Goal: Task Accomplishment & Management: Manage account settings

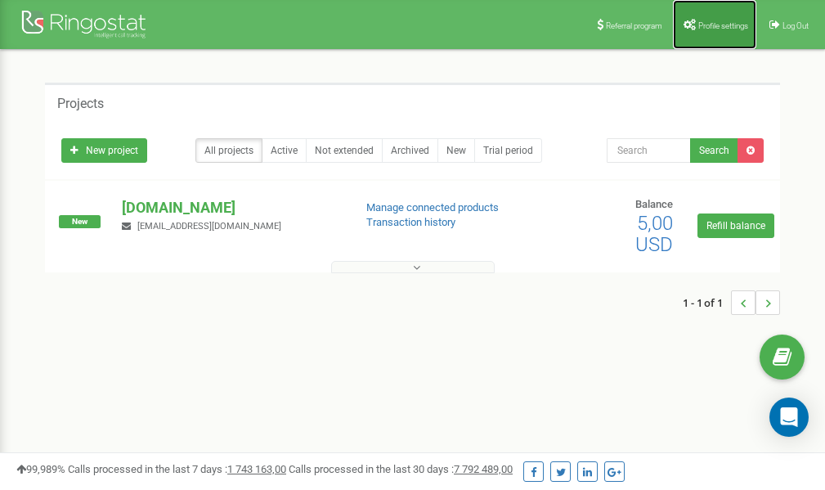
click at [690, 30] on link "Profile settings" at bounding box center [714, 24] width 83 height 49
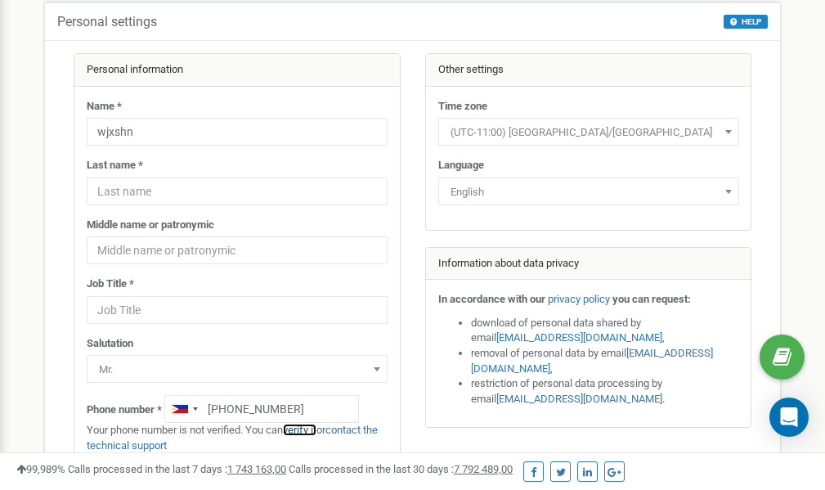
click at [310, 429] on link "verify it" at bounding box center [300, 429] width 34 height 12
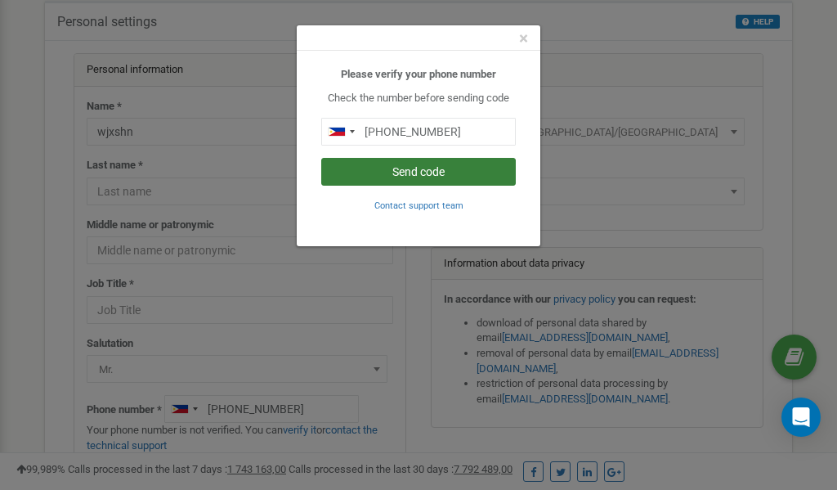
click at [409, 171] on button "Send code" at bounding box center [418, 172] width 195 height 28
